Goal: Transaction & Acquisition: Purchase product/service

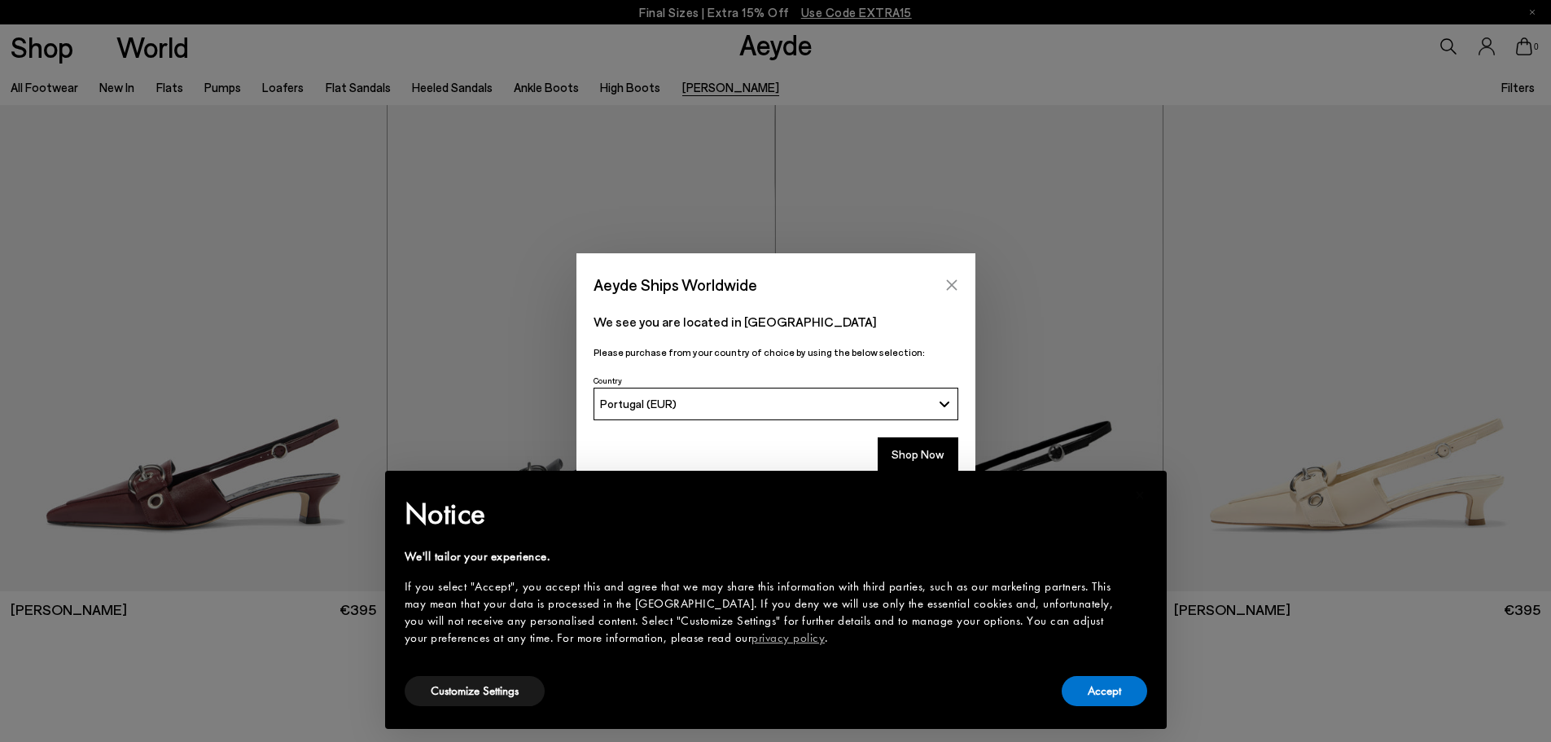
click at [953, 286] on icon "Close" at bounding box center [951, 284] width 13 height 13
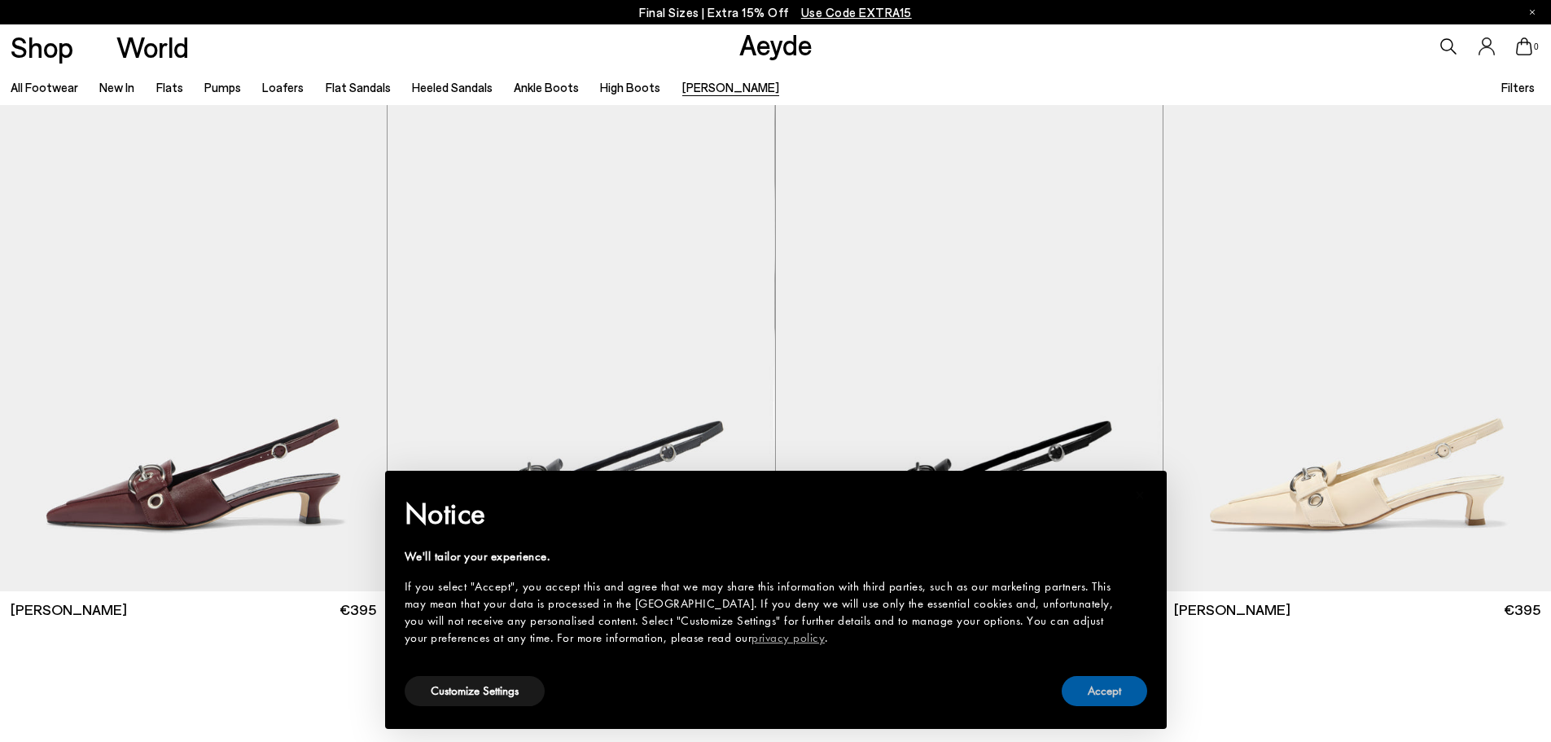
click at [1106, 690] on button "Accept" at bounding box center [1103, 691] width 85 height 30
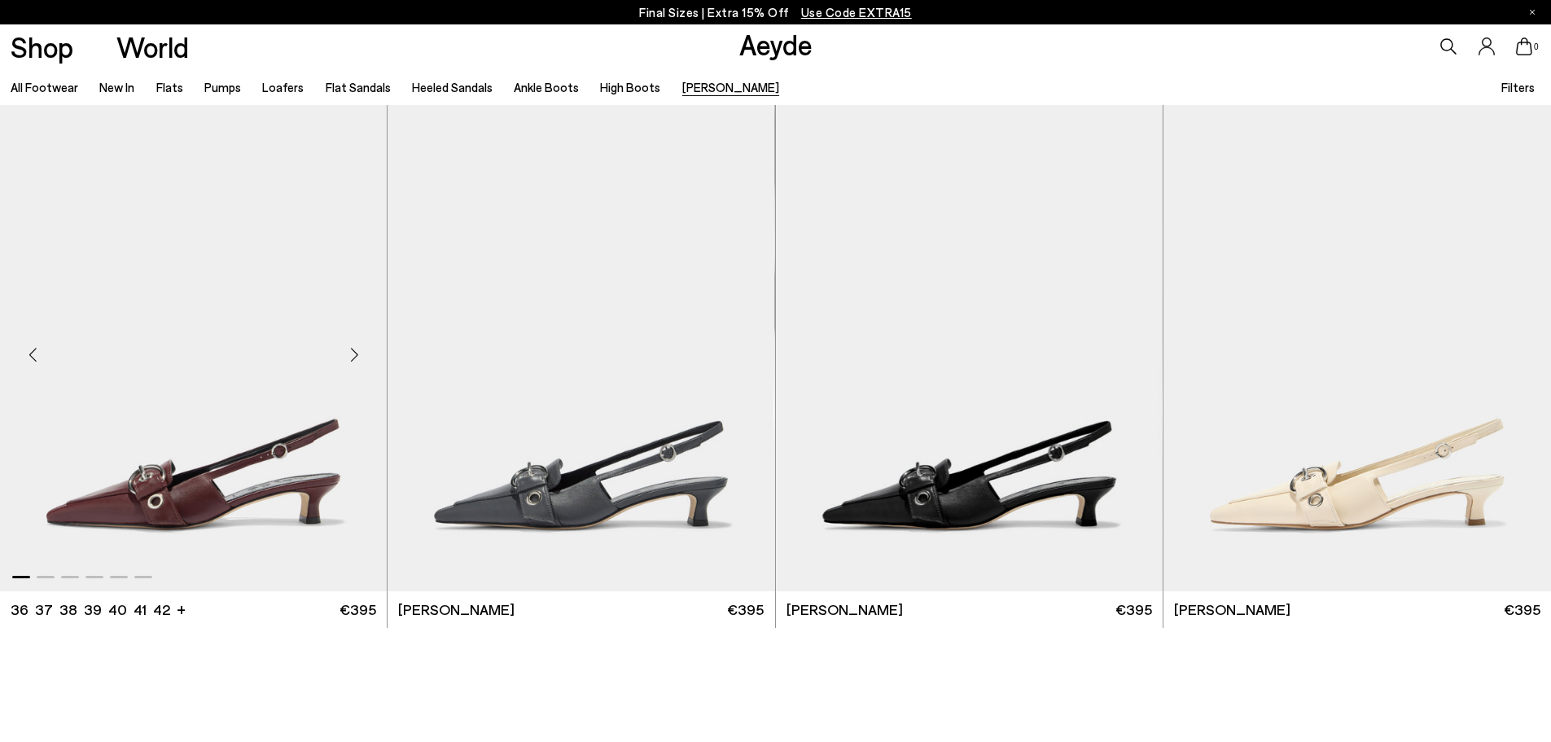
click at [263, 434] on img "1 / 6" at bounding box center [193, 348] width 387 height 486
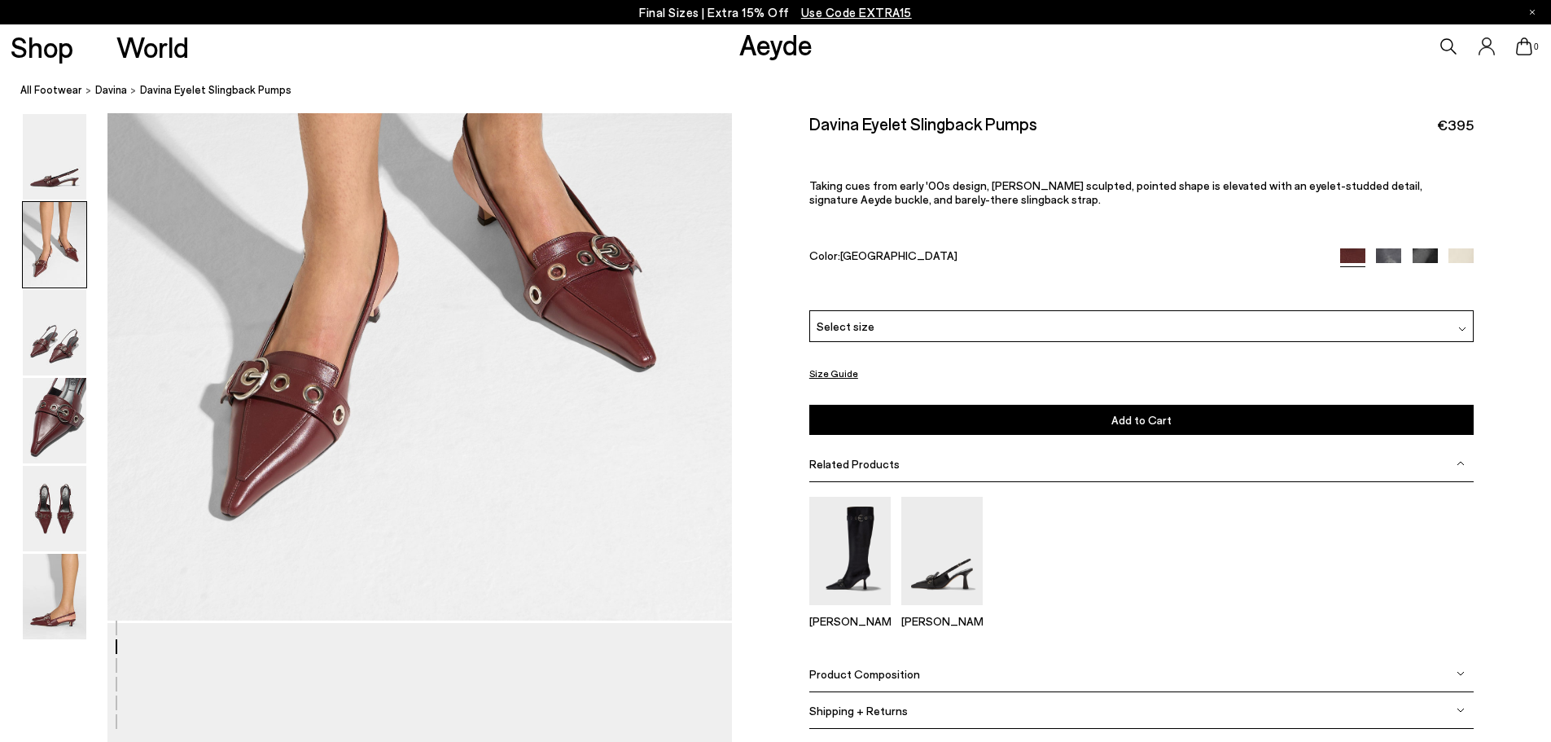
scroll to position [1058, 0]
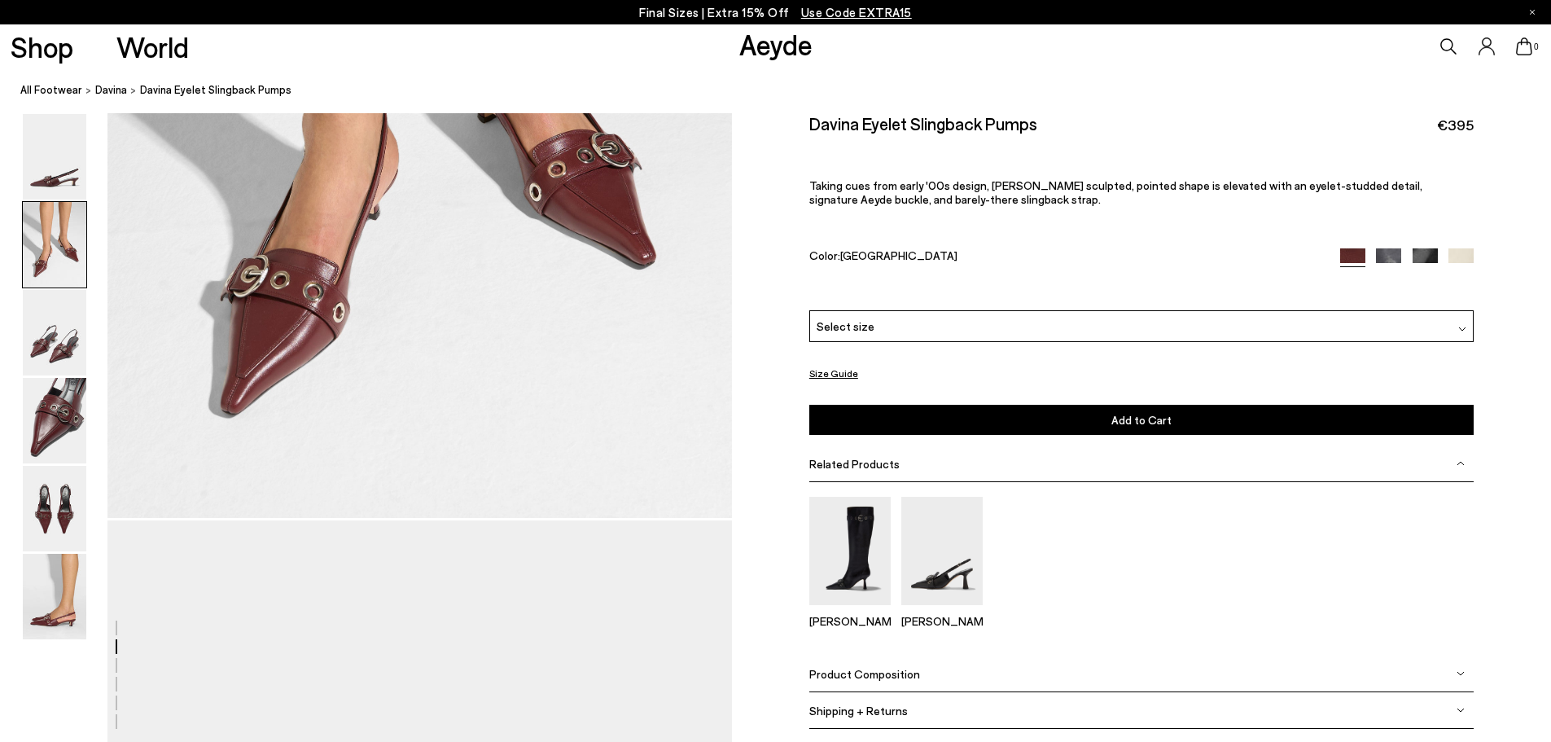
click at [893, 670] on span "Product Composition" at bounding box center [864, 674] width 111 height 14
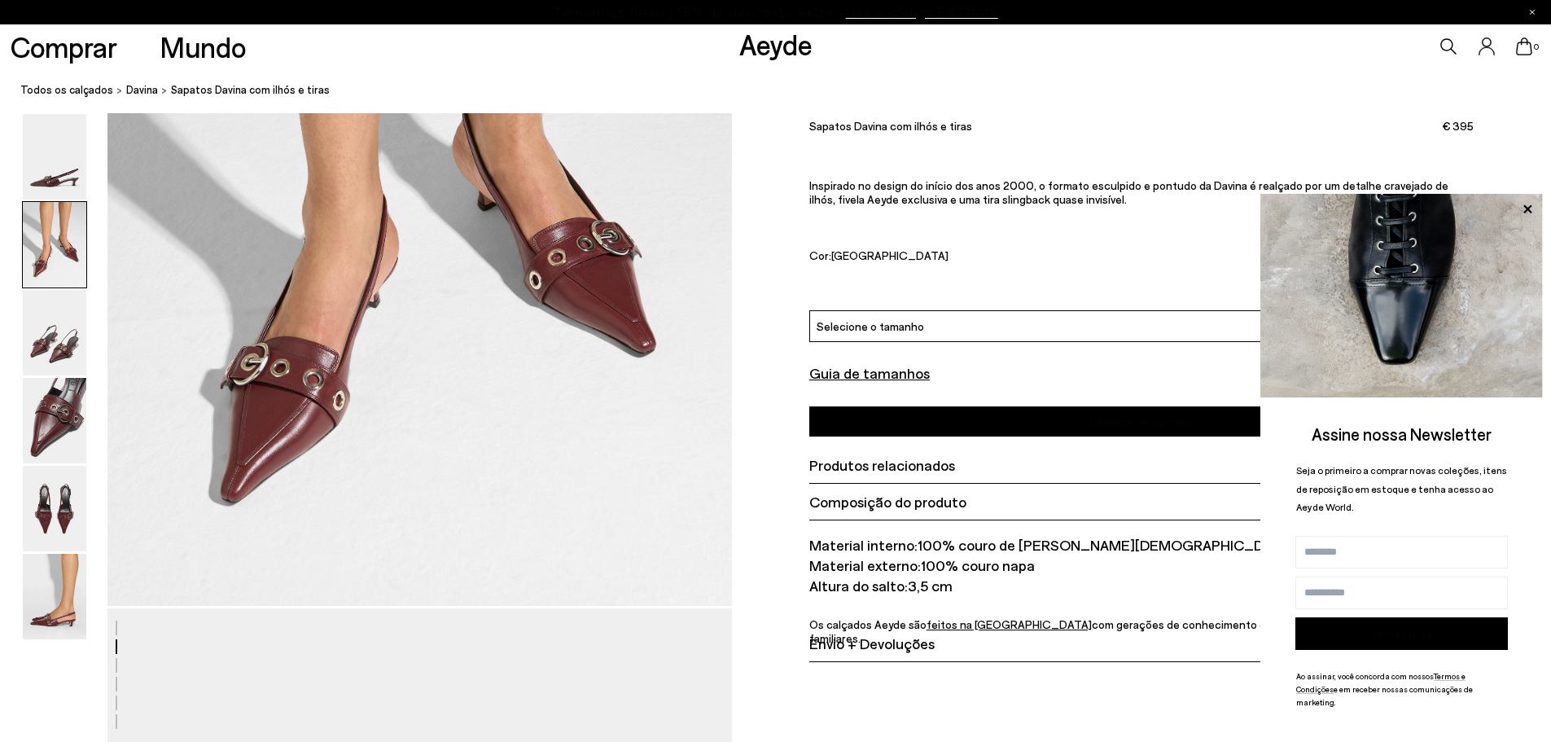
scroll to position [895, 0]
